Goal: Task Accomplishment & Management: Manage account settings

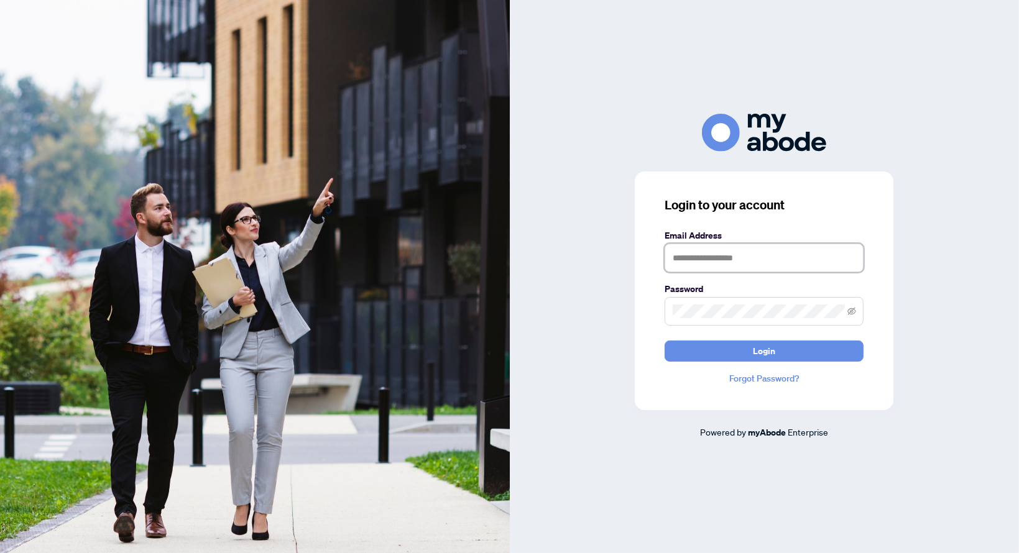
click at [733, 253] on input "text" at bounding box center [764, 258] width 199 height 29
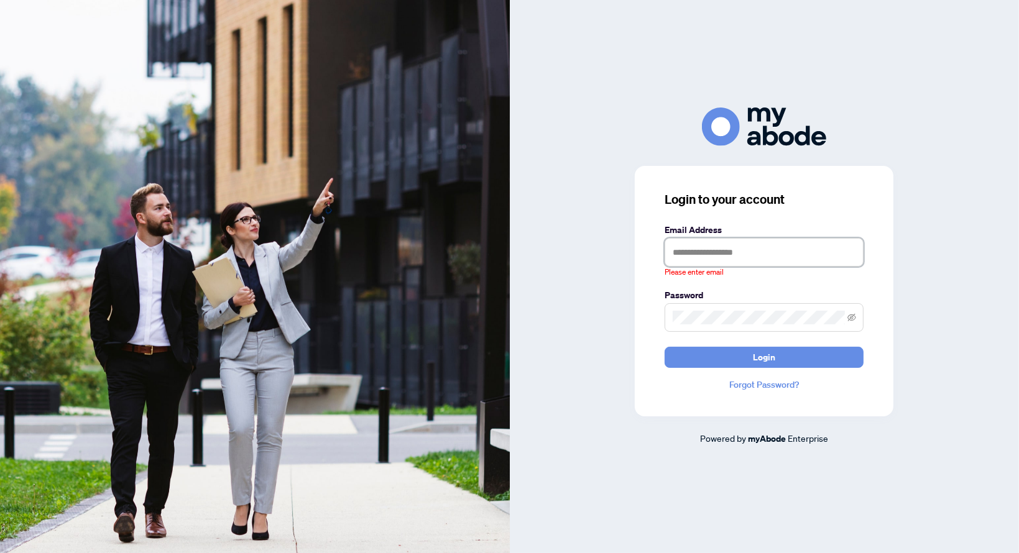
type input "**********"
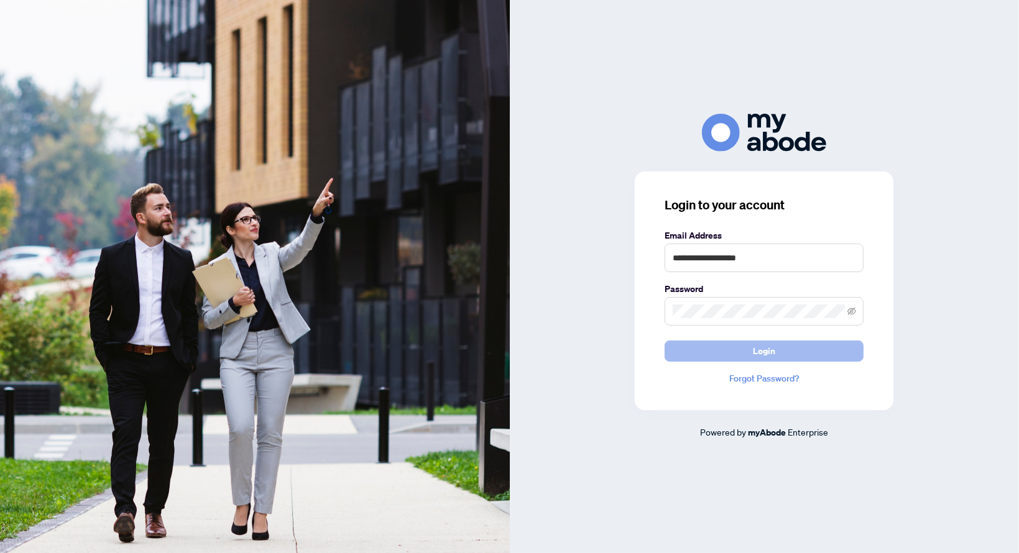
click at [744, 349] on button "Login" at bounding box center [764, 351] width 199 height 21
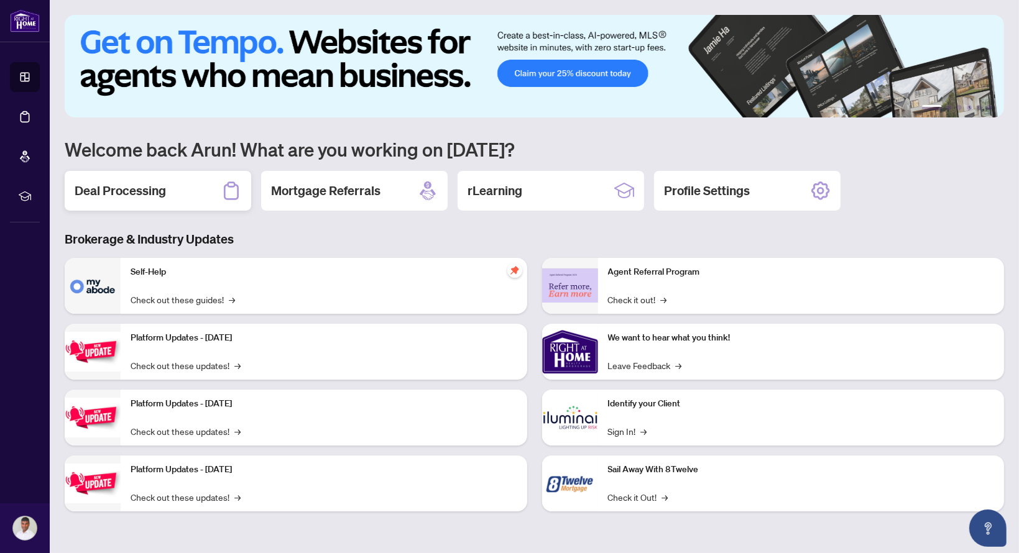
click at [146, 185] on h2 "Deal Processing" at bounding box center [120, 190] width 91 height 17
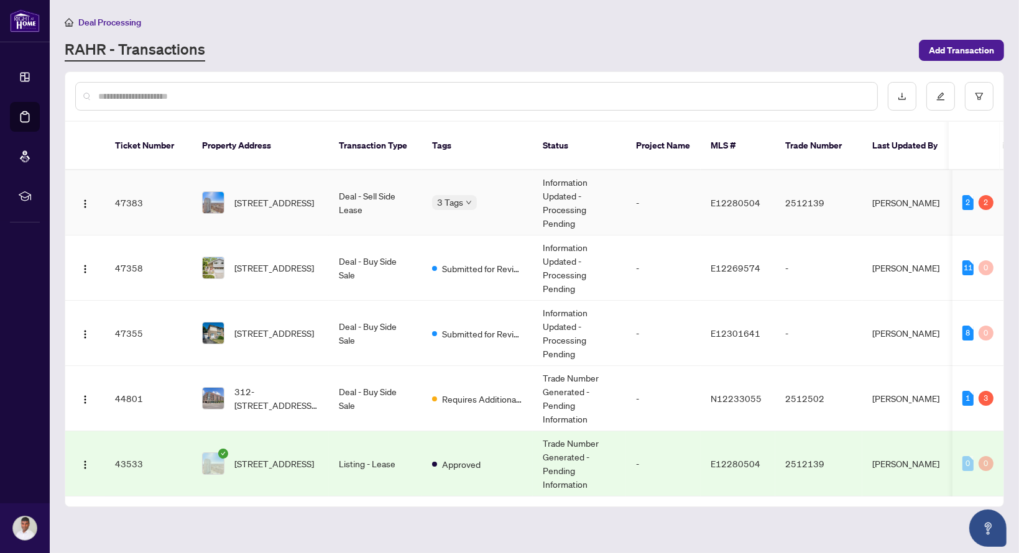
click at [383, 190] on td "Deal - Sell Side Lease" at bounding box center [375, 202] width 93 height 65
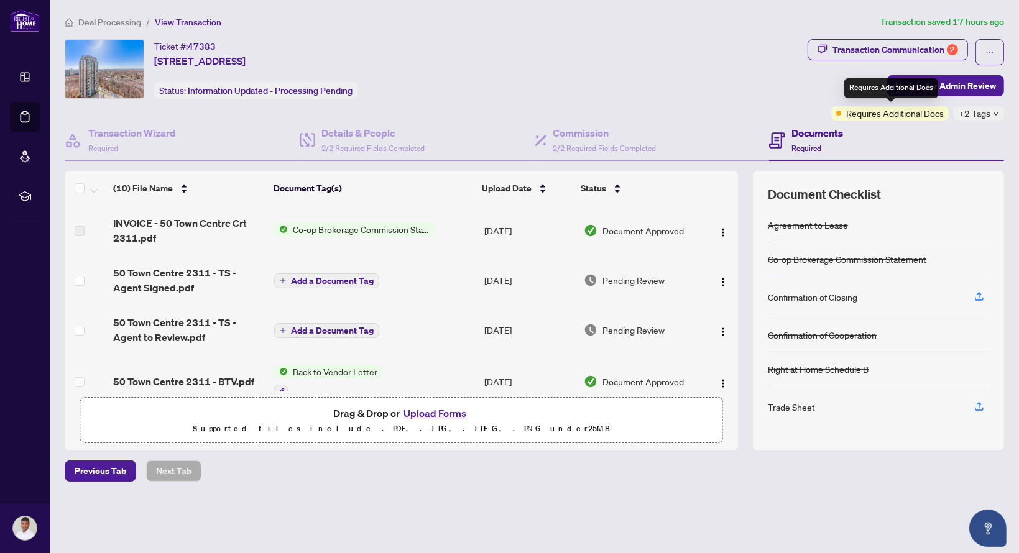
click at [909, 111] on span "Requires Additional Docs" at bounding box center [895, 113] width 98 height 14
click at [893, 119] on span "Requires Additional Docs" at bounding box center [895, 113] width 98 height 14
click at [989, 114] on span "+2 Tags" at bounding box center [975, 113] width 32 height 14
click at [885, 50] on div "Transaction Communication 2" at bounding box center [896, 50] width 126 height 20
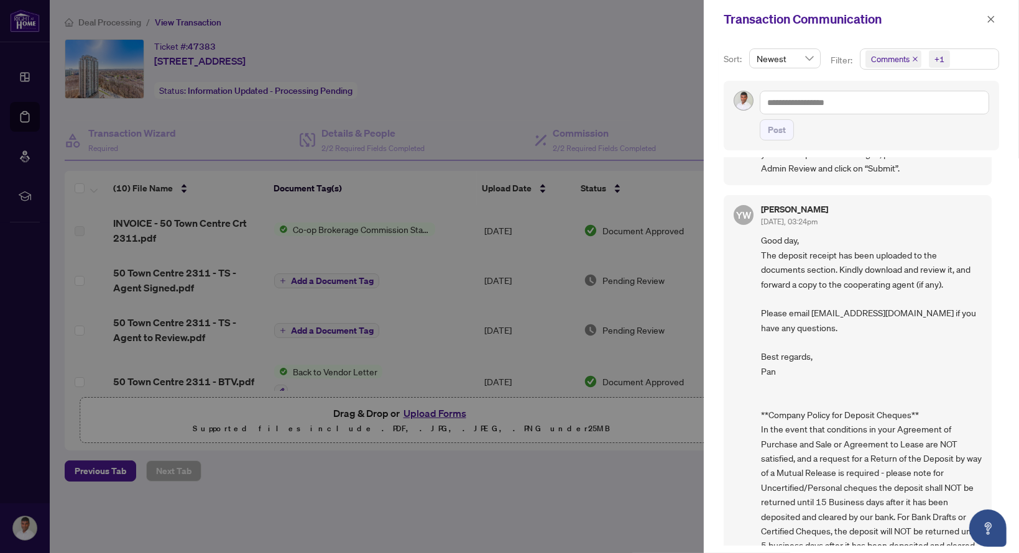
scroll to position [405, 0]
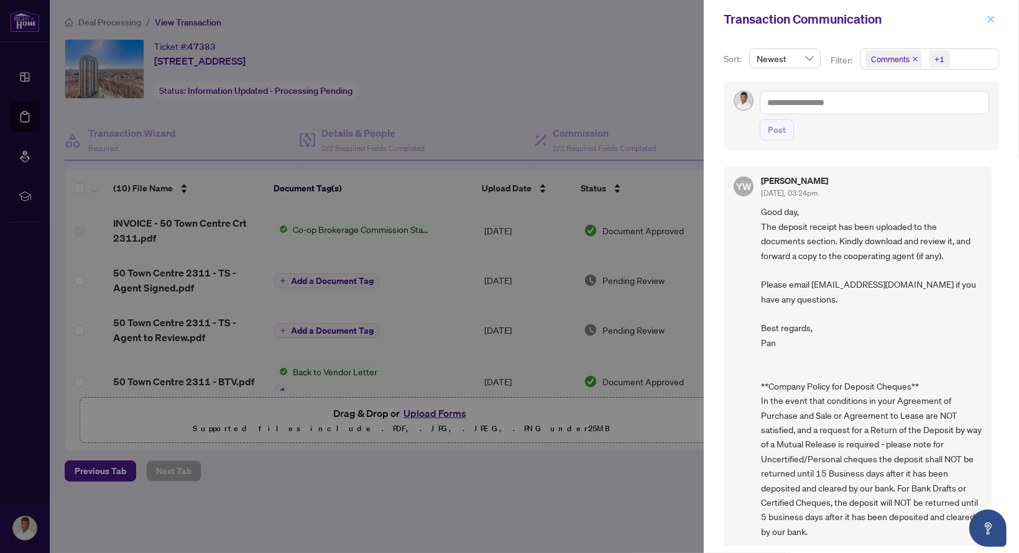
click at [990, 21] on icon "close" at bounding box center [991, 19] width 7 height 7
